Goal: Task Accomplishment & Management: Use online tool/utility

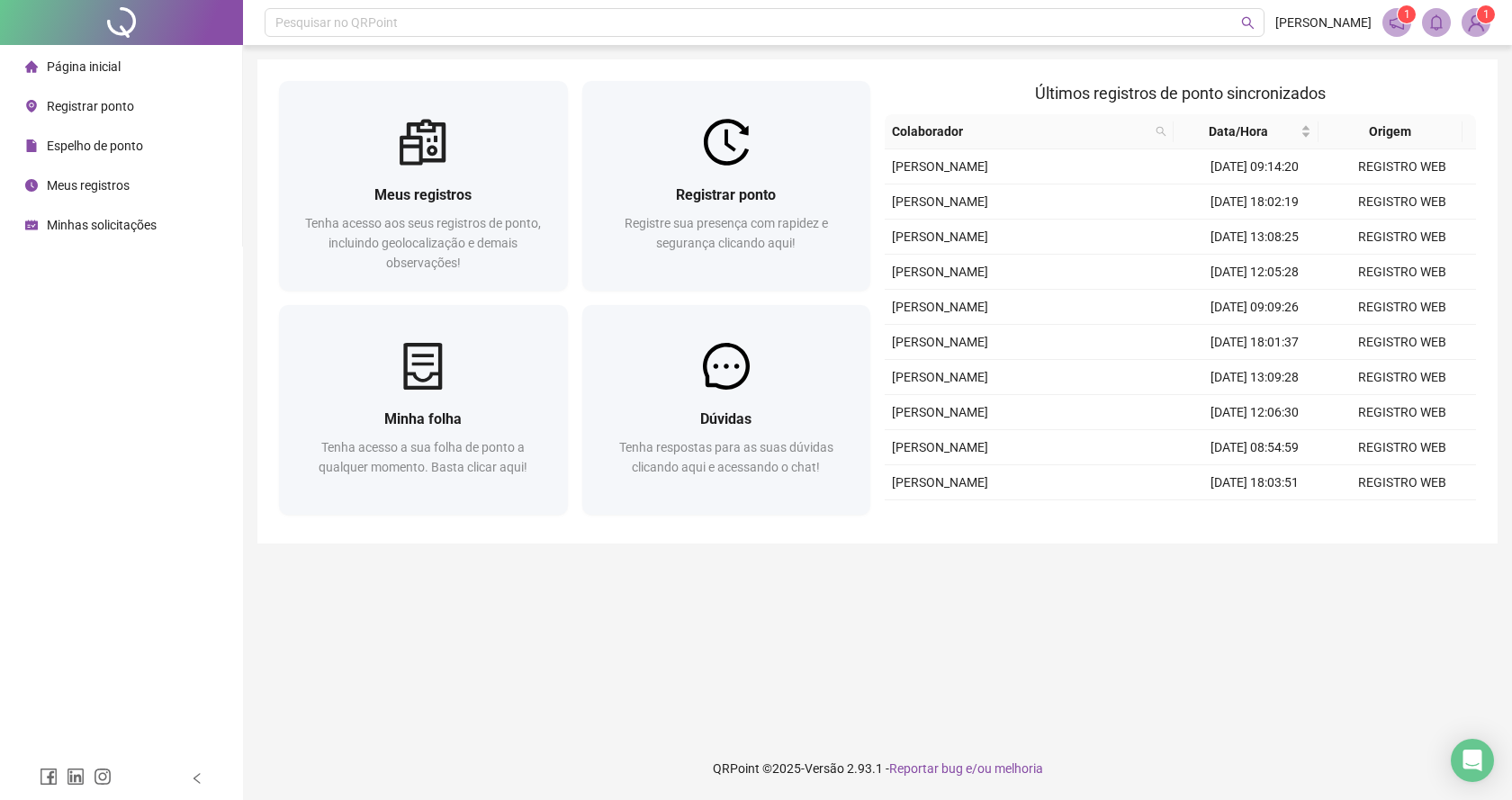
click at [675, 127] on div at bounding box center [726, 141] width 289 height 46
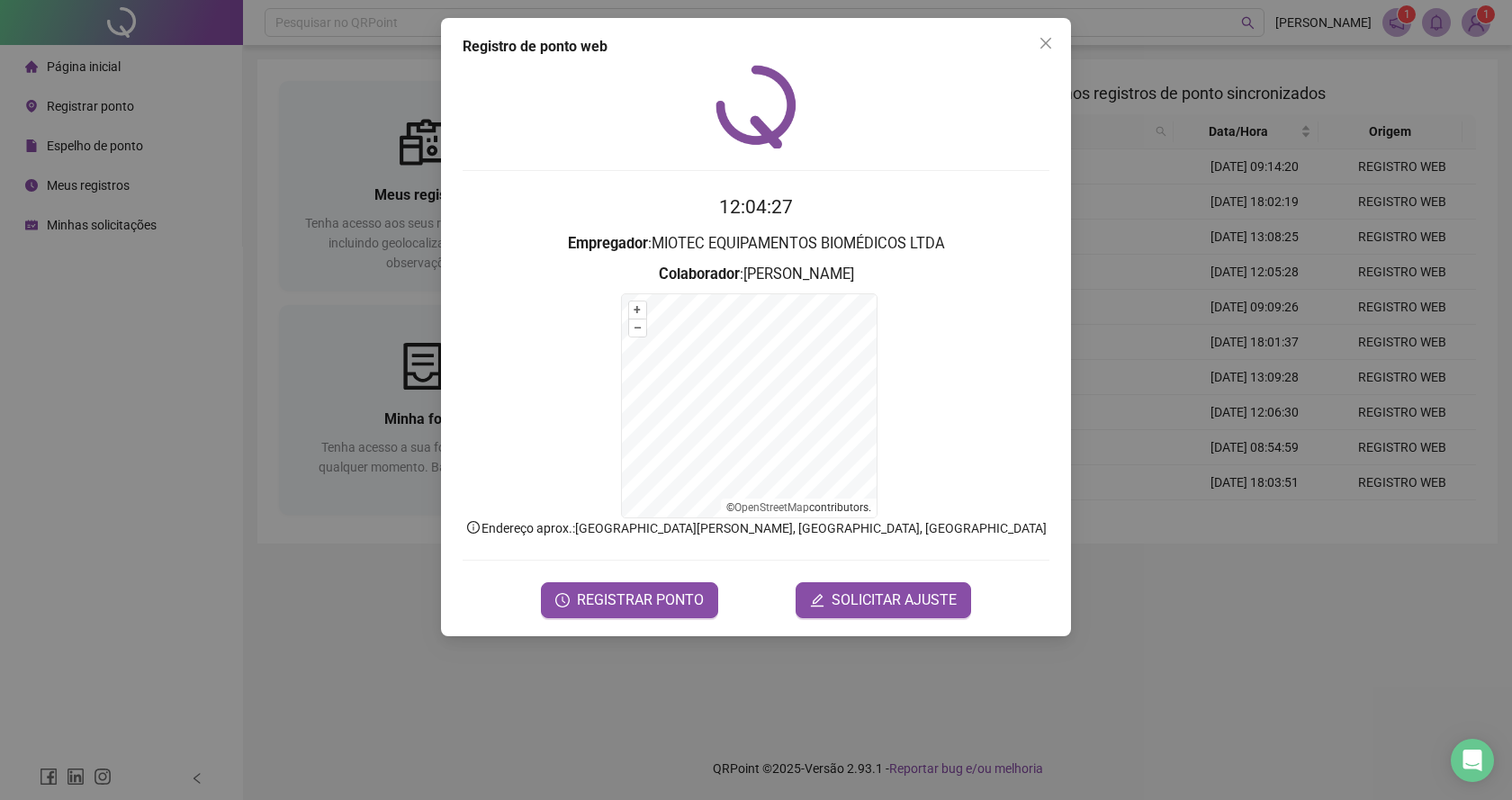
click at [599, 621] on div "Registro de ponto web 12:04:27 Empregador : MIOTEC EQUIPAMENTOS BIOMÉDICOS LTDA…" at bounding box center [756, 327] width 630 height 619
click at [598, 604] on span "REGISTRAR PONTO" at bounding box center [639, 600] width 127 height 22
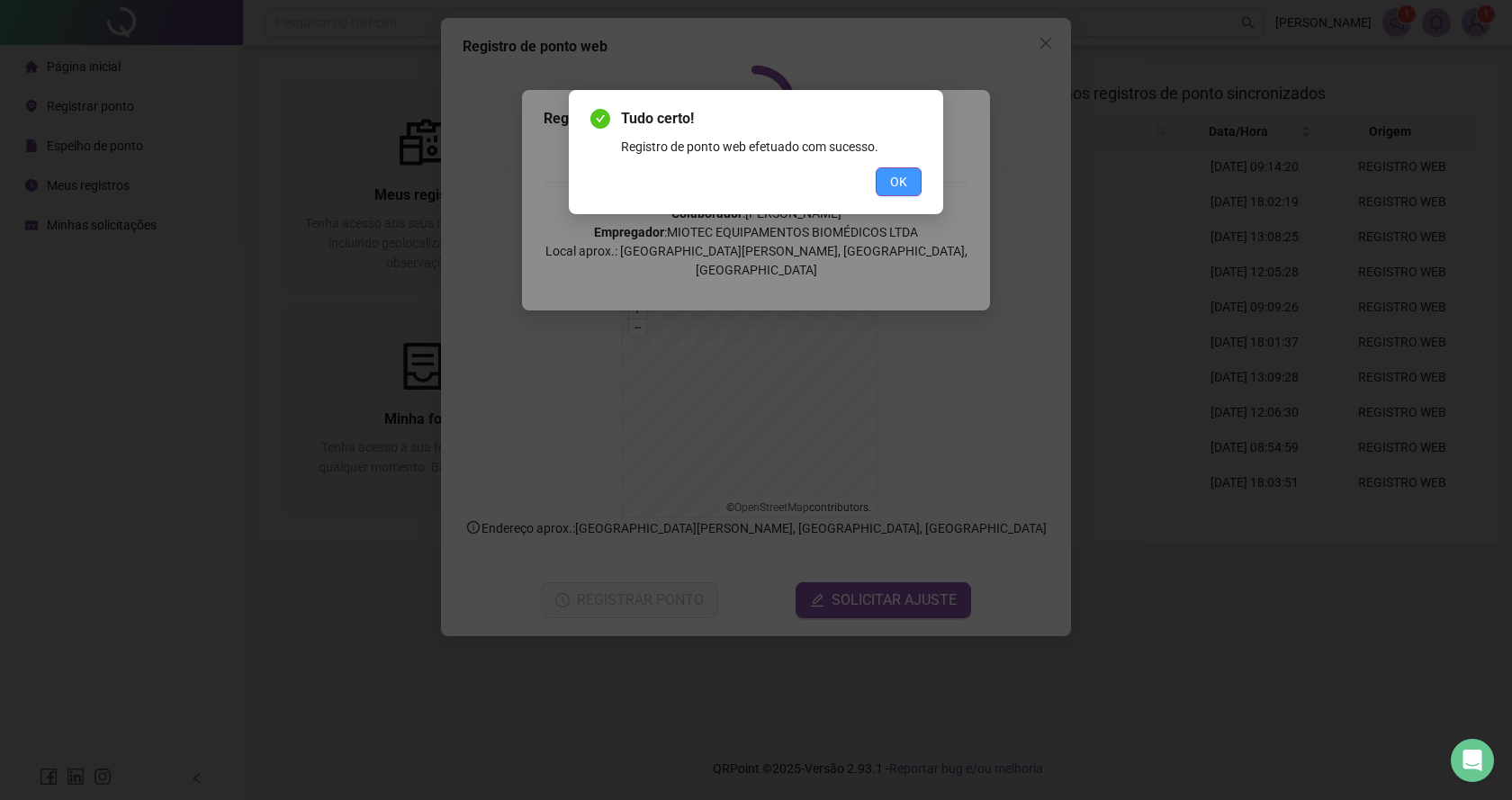
click at [918, 170] on button "OK" at bounding box center [898, 182] width 46 height 29
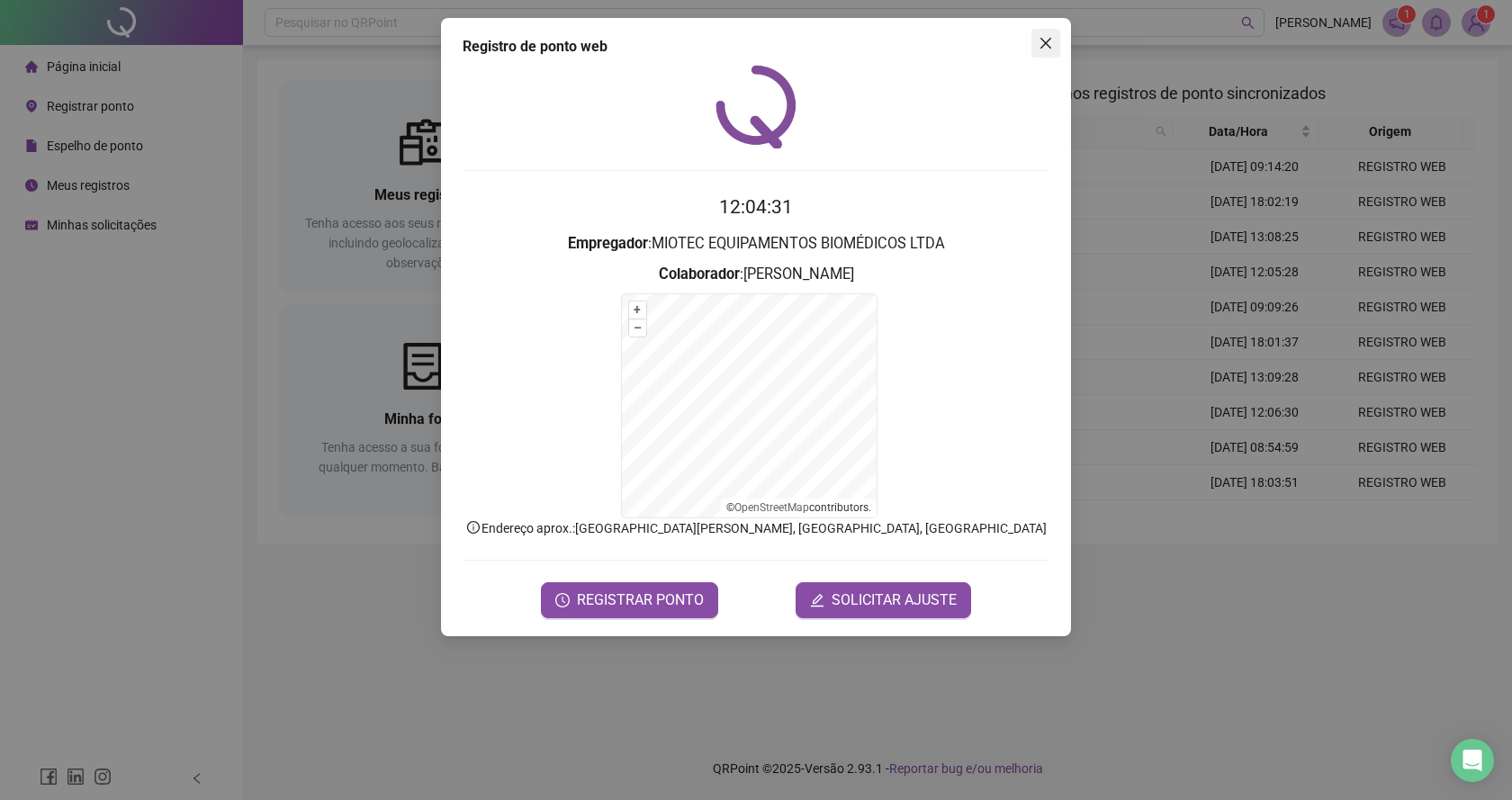
click at [1035, 33] on button "Close" at bounding box center [1046, 44] width 29 height 29
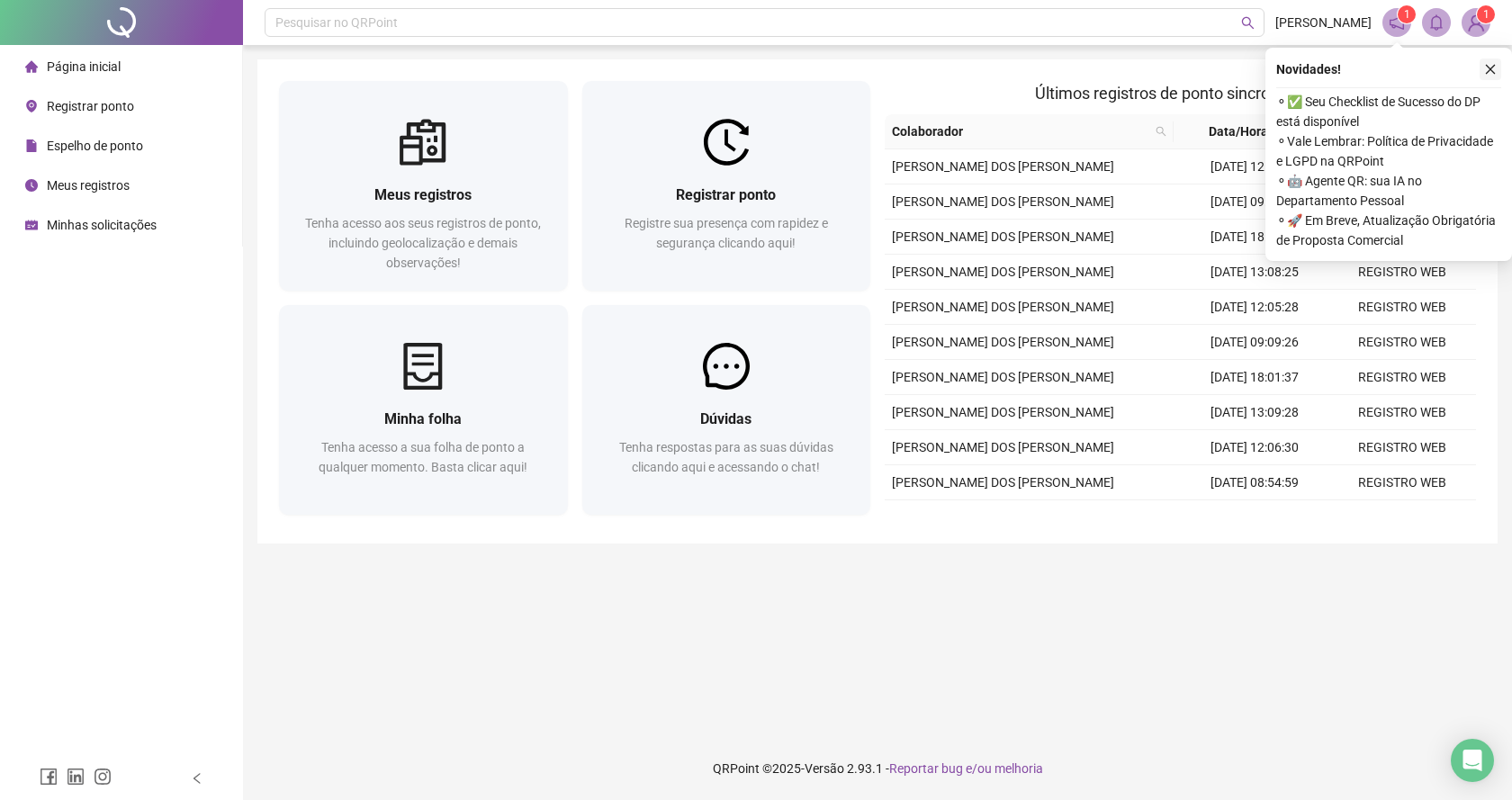
click at [1484, 65] on icon "close" at bounding box center [1490, 69] width 13 height 13
